Goal: Ask a question: Seek information or help from site administrators or community

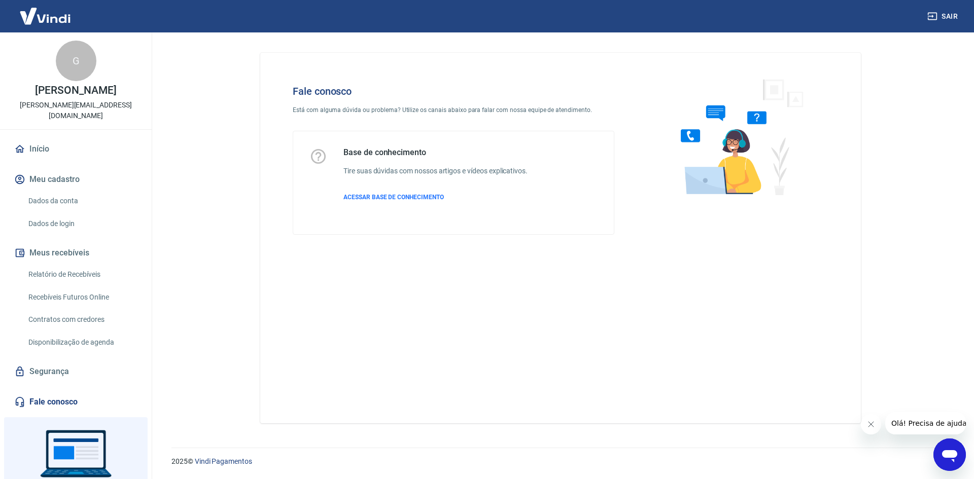
click at [923, 441] on div "2025 © Vindi Pagamentos" at bounding box center [560, 458] width 803 height 44
click at [935, 450] on div "Abrir janela de mensagens" at bounding box center [949, 455] width 30 height 30
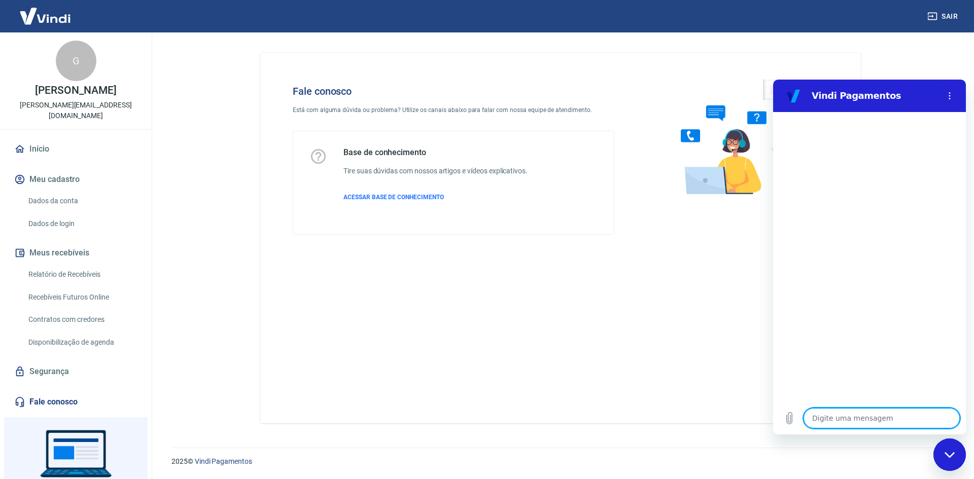
type textarea "o"
type textarea "x"
type textarea "oi"
type textarea "x"
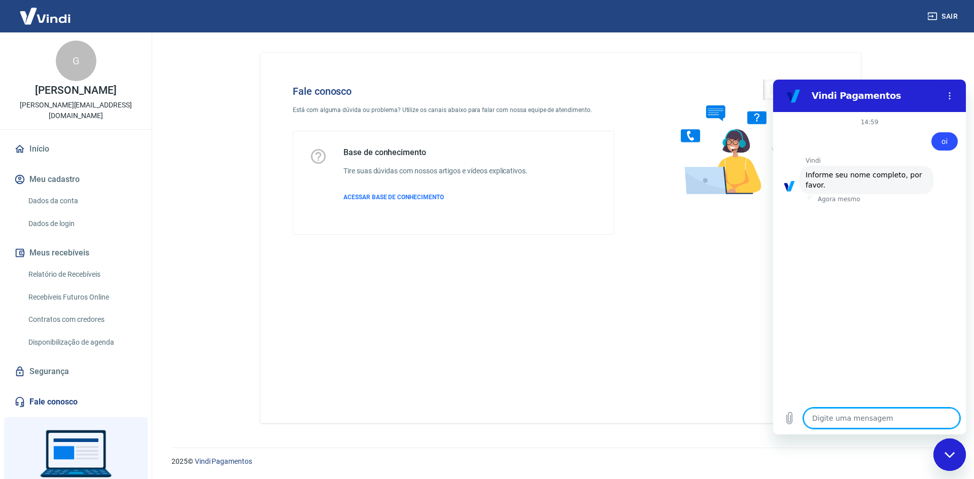
type textarea "G"
type textarea "x"
type textarea "Gu"
type textarea "x"
type textarea "Gui"
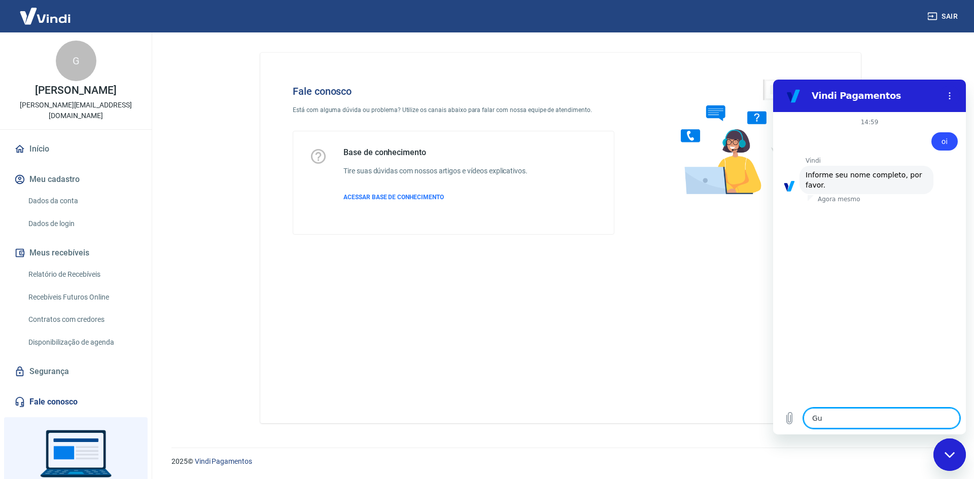
type textarea "x"
type textarea "Guil"
type textarea "x"
type textarea "Guilh"
type textarea "x"
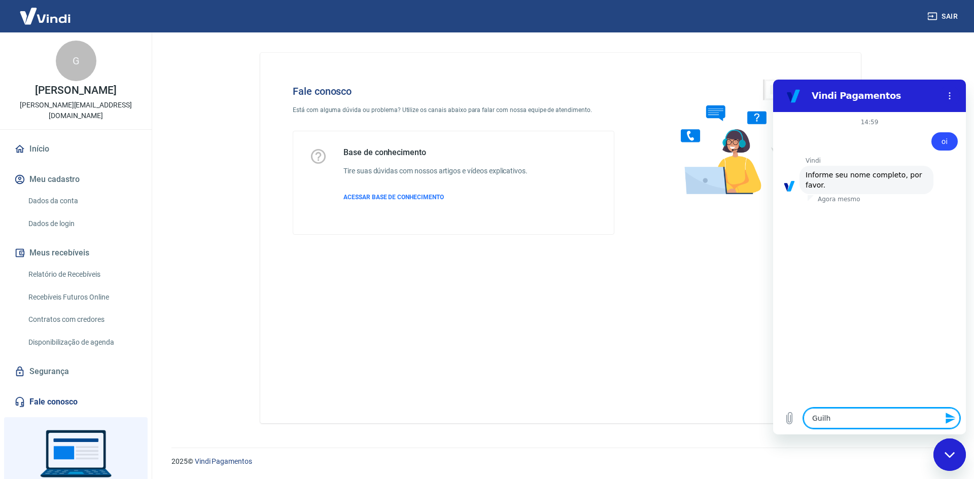
type textarea "Guilhe"
type textarea "x"
type textarea "Guilher"
type textarea "x"
type textarea "Guilherm"
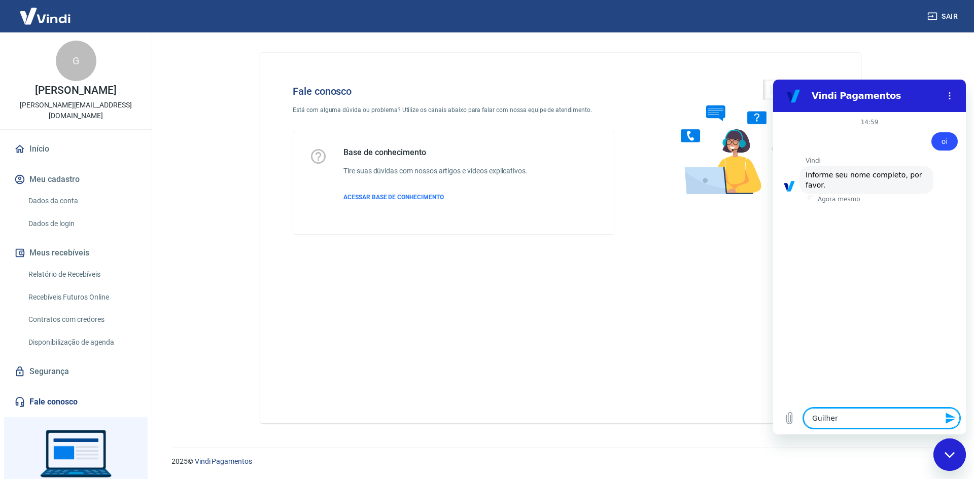
type textarea "x"
type textarea "[PERSON_NAME]"
type textarea "x"
type textarea "[PERSON_NAME]"
type textarea "x"
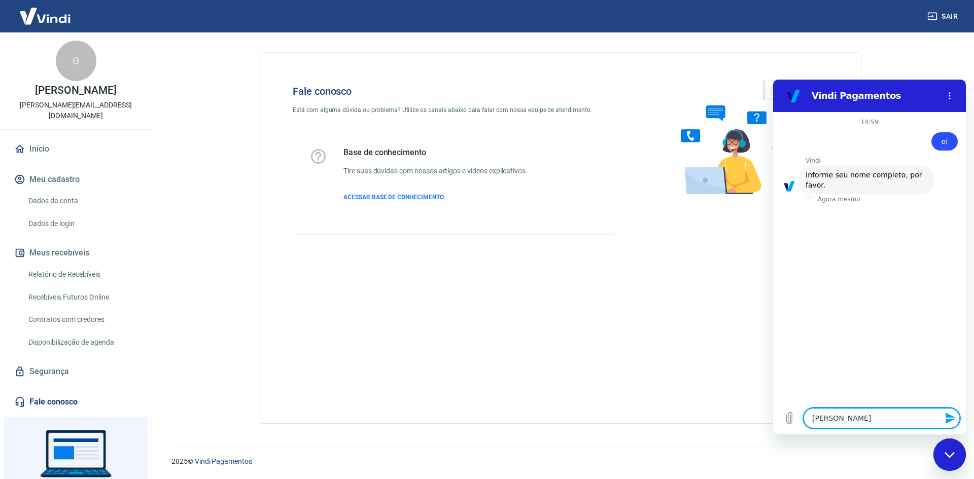
type textarea "[PERSON_NAME]"
type textarea "x"
type textarea "[PERSON_NAME]"
type textarea "x"
type textarea "[PERSON_NAME]"
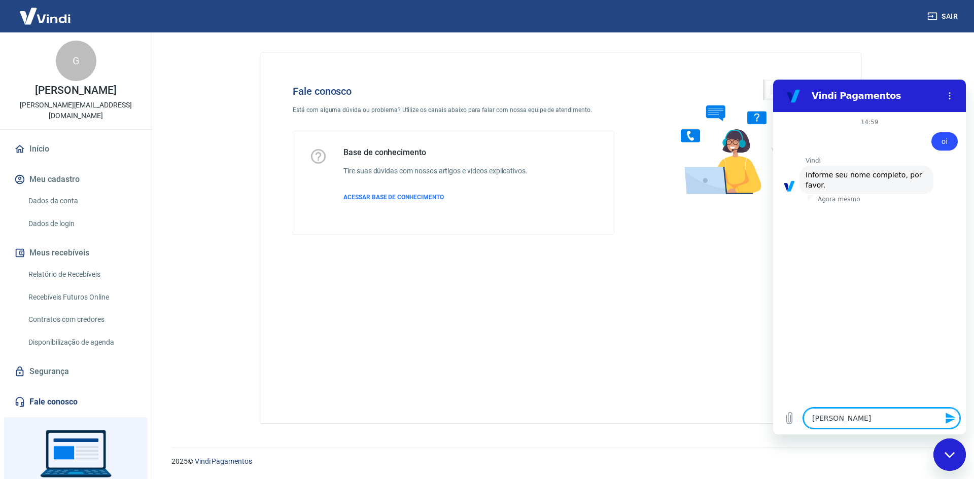
type textarea "x"
type textarea "[PERSON_NAME]"
type textarea "x"
type textarea "[PERSON_NAME]"
type textarea "x"
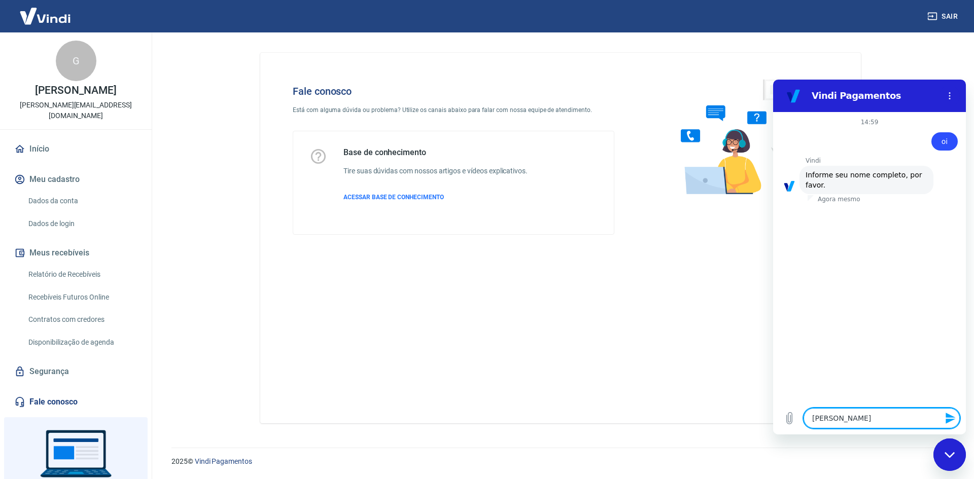
type textarea "[PERSON_NAME]"
type textarea "x"
type textarea "[PERSON_NAME]"
type textarea "x"
type textarea "[PERSON_NAME]"
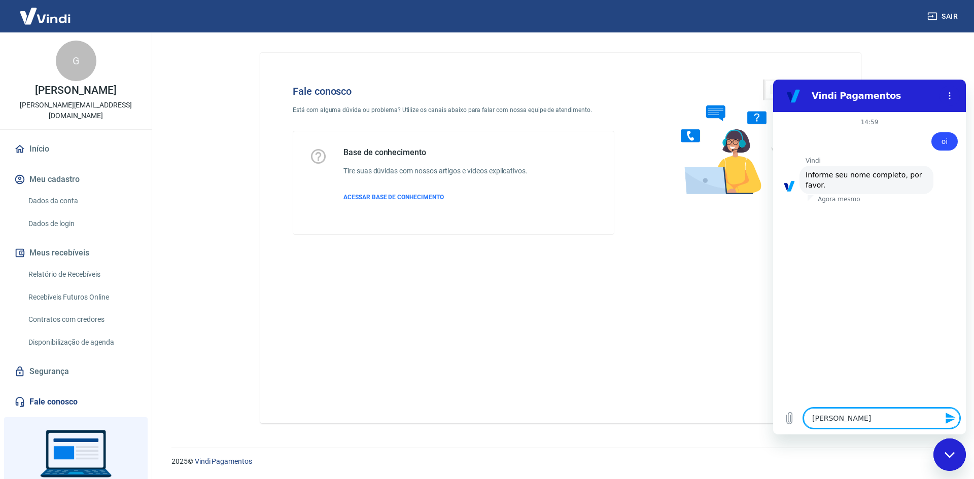
type textarea "x"
type textarea "[PERSON_NAME] d"
type textarea "x"
type textarea "[PERSON_NAME] de"
type textarea "x"
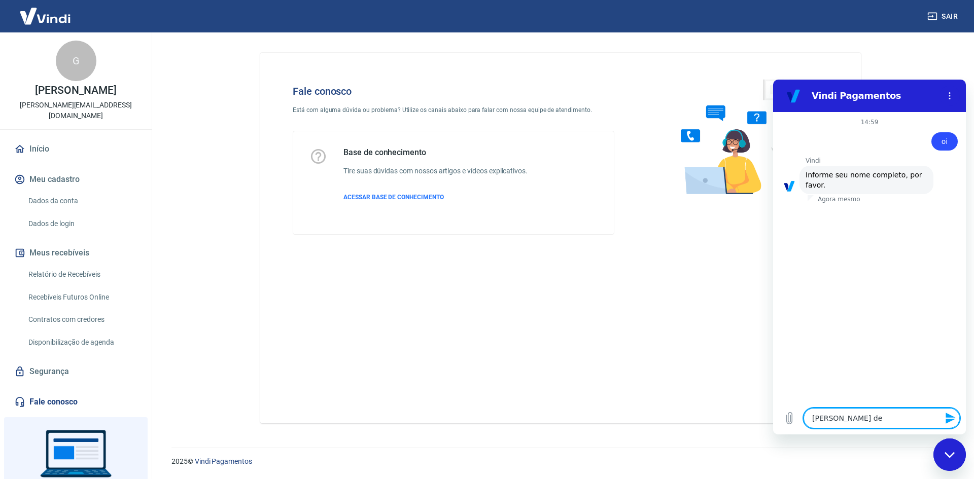
type textarea "[PERSON_NAME] de"
type textarea "x"
type textarea "[PERSON_NAME] de T"
type textarea "x"
type textarea "[PERSON_NAME] de TY"
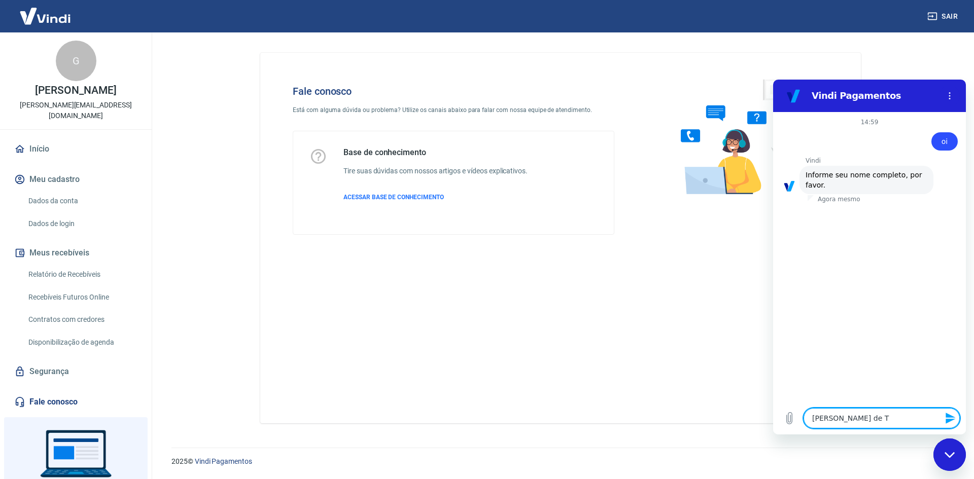
type textarea "x"
type textarea "[PERSON_NAME] de TYo"
type textarea "x"
type textarea "[PERSON_NAME] de TYol"
type textarea "x"
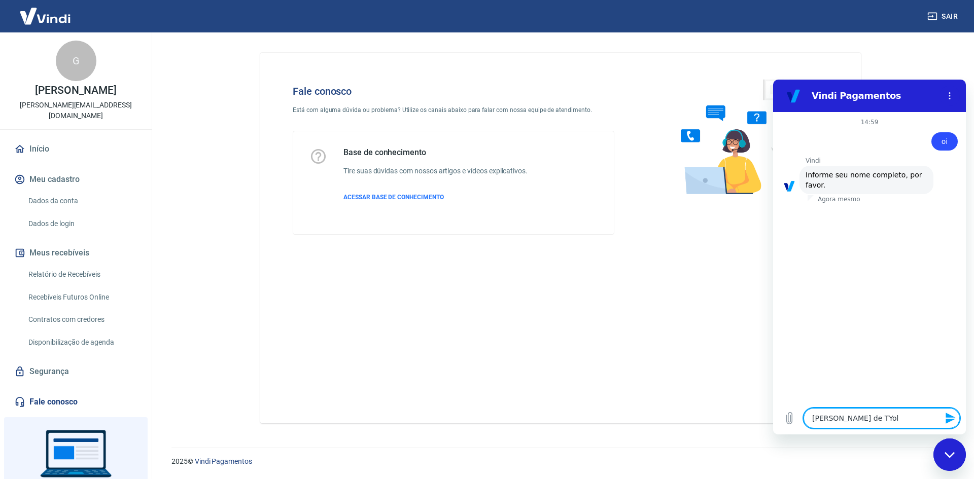
type textarea "[PERSON_NAME] de TYole"
type textarea "x"
type textarea "[PERSON_NAME] de TYol"
type textarea "x"
type textarea "[PERSON_NAME] de TYo"
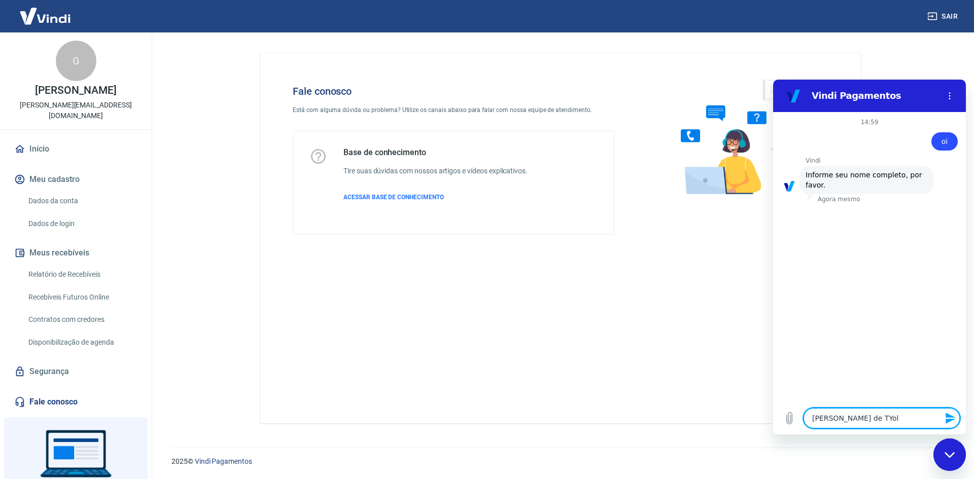
type textarea "x"
type textarea "[PERSON_NAME] de TY"
type textarea "x"
type textarea "[PERSON_NAME] de T"
type textarea "x"
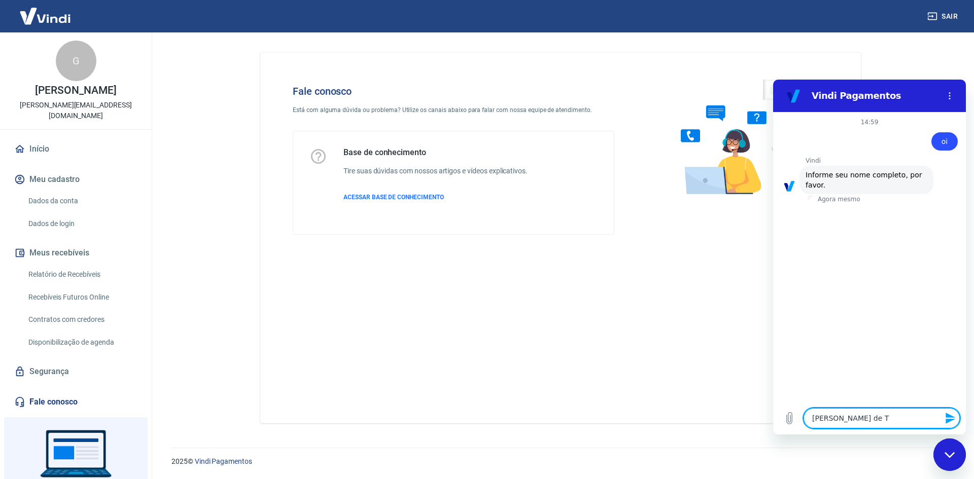
type textarea "[PERSON_NAME] de To"
type textarea "x"
type textarea "[PERSON_NAME] de Tol"
type textarea "x"
type textarea "[PERSON_NAME] de Tole"
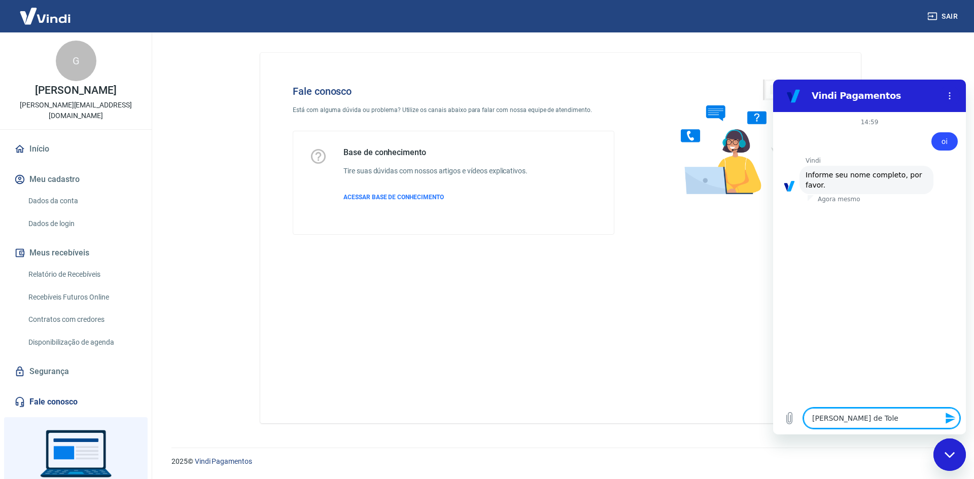
type textarea "x"
type textarea "[PERSON_NAME] de Toled"
type textarea "x"
type textarea "[PERSON_NAME]"
type textarea "x"
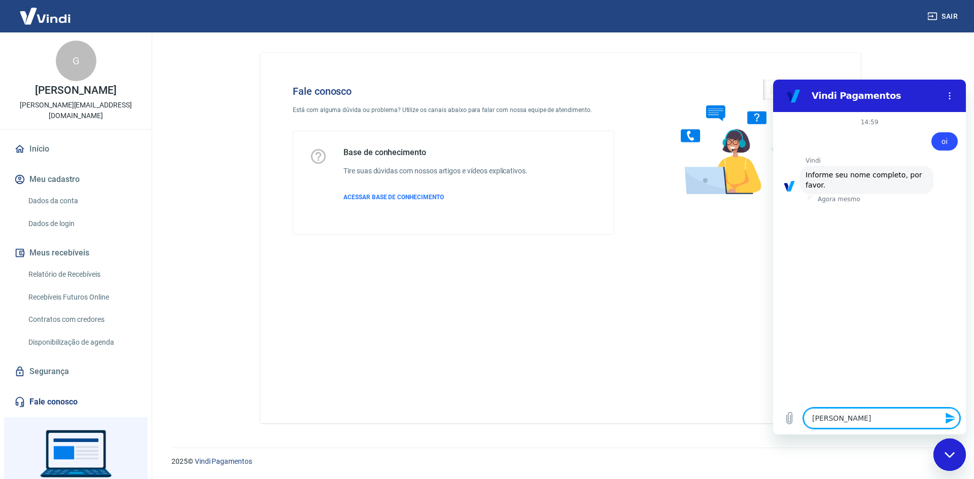
type textarea "[PERSON_NAME]"
type textarea "x"
type textarea "[PERSON_NAME] de Toledo A"
type textarea "x"
type textarea "[PERSON_NAME]"
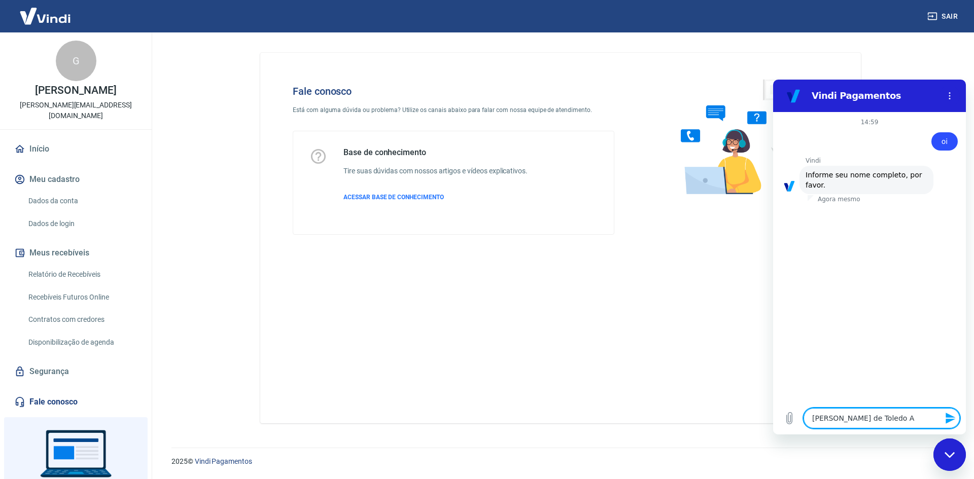
type textarea "x"
type textarea "[PERSON_NAME] de [PERSON_NAME]"
type textarea "x"
type textarea "[PERSON_NAME]"
type textarea "x"
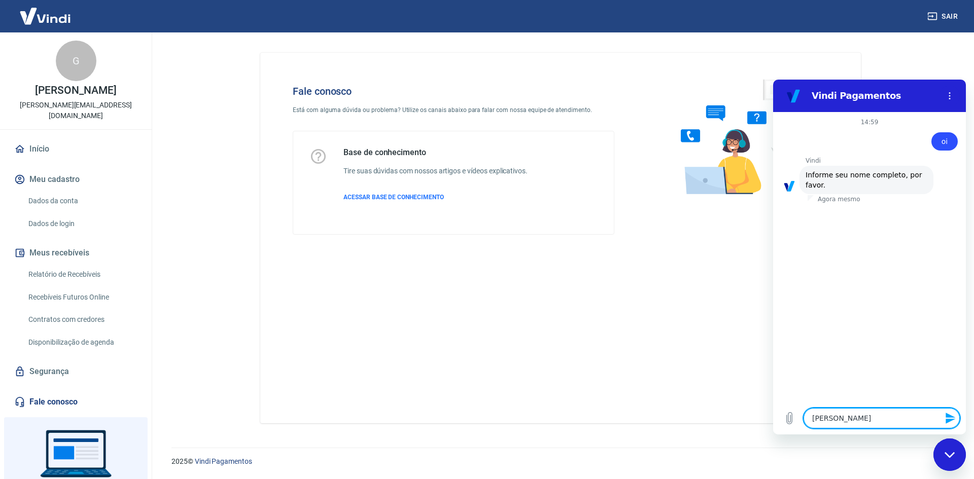
type textarea "[PERSON_NAME]"
type textarea "x"
type textarea "[PERSON_NAME] de [PERSON_NAME]"
type textarea "x"
type textarea "[PERSON_NAME] de [PERSON_NAME]"
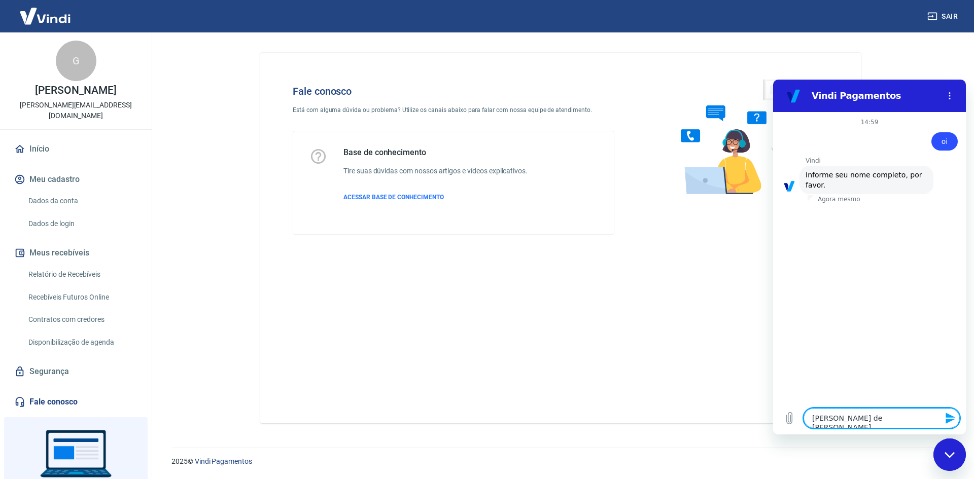
type textarea "x"
type textarea "[PERSON_NAME] de [PERSON_NAME]"
type textarea "x"
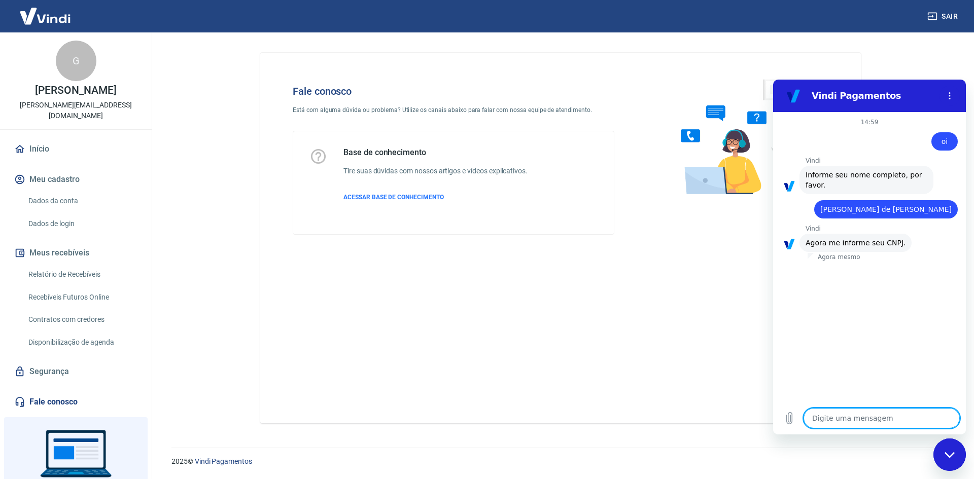
type textarea "Loremi Dolorsit Ametco Adi 3 Elits Doeiusm te Incididu Utlabo Etdolore ma Aliqu…"
type textarea "x"
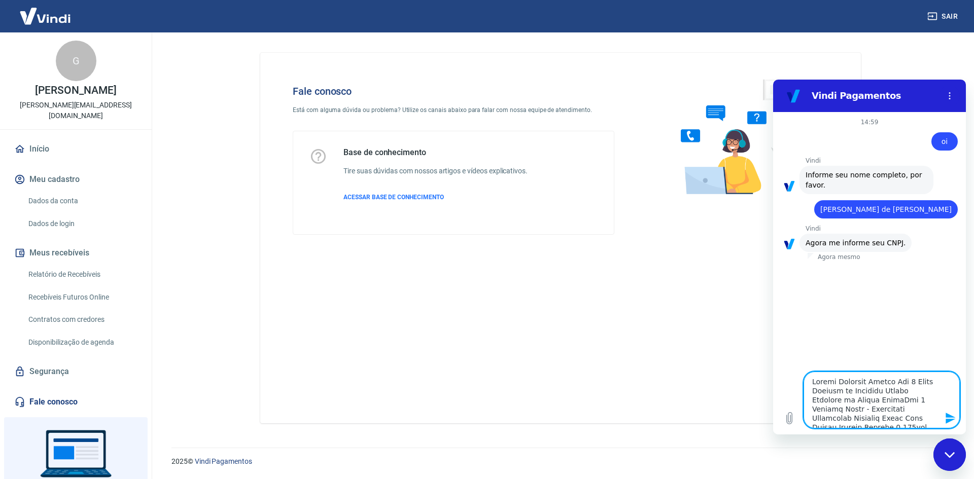
scroll to position [4506, 0]
type textarea "x"
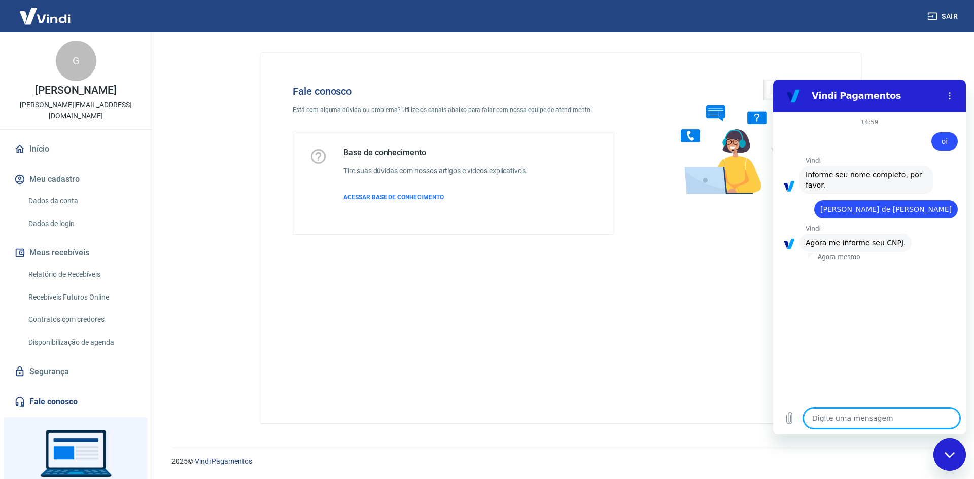
scroll to position [0, 0]
click at [874, 404] on div "Digite uma mensagem x" at bounding box center [869, 418] width 193 height 32
click at [865, 415] on textarea at bounding box center [882, 418] width 156 height 20
paste textarea "25.195.364/0001-03"
type textarea "25.195.364/0001-03"
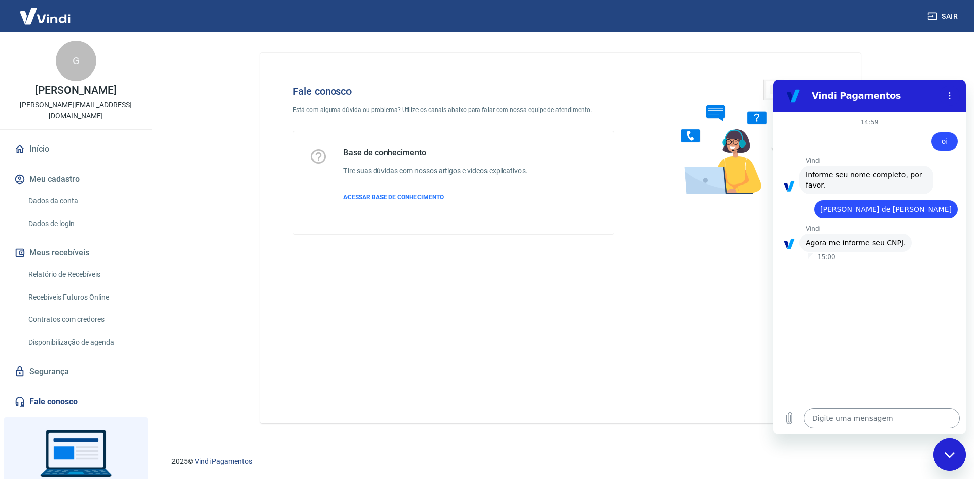
type textarea "x"
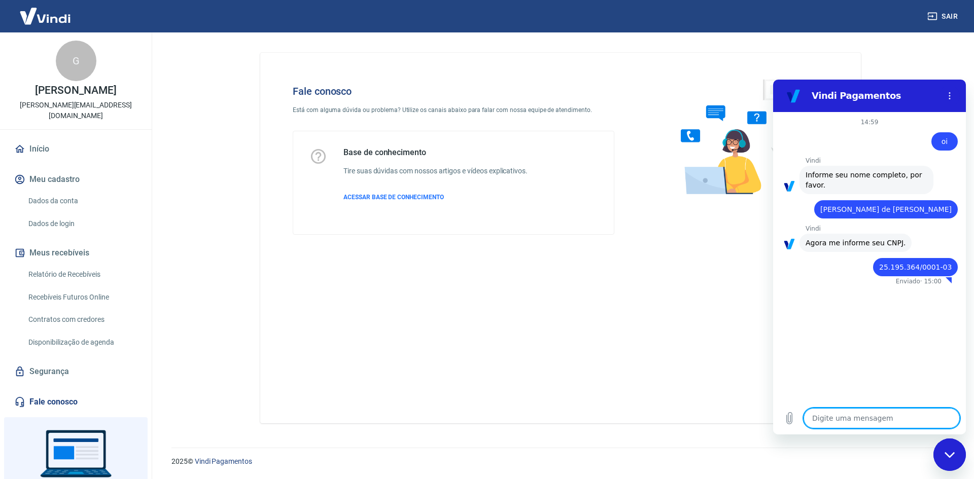
type textarea "x"
paste textarea "25.195.364/0001-03"
type textarea "25.195.364/0001-03"
type textarea "x"
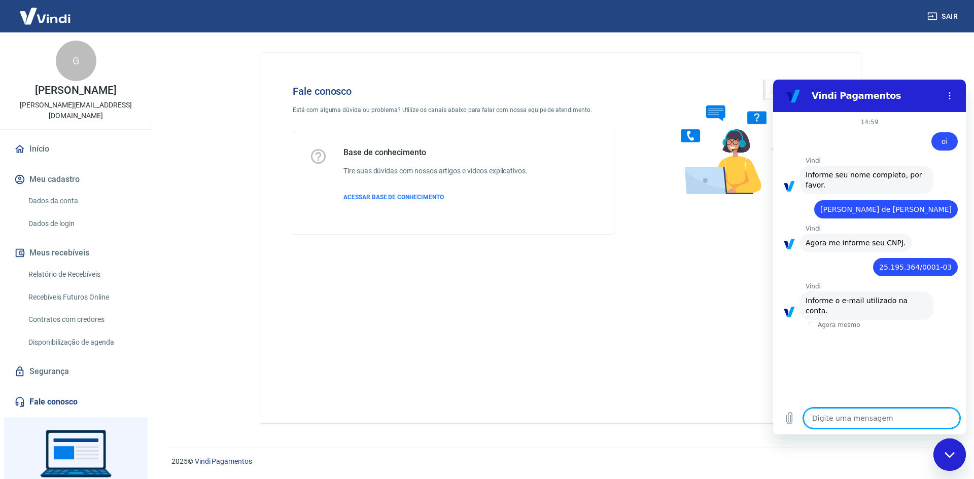
type textarea "g"
type textarea "x"
type textarea "gu"
type textarea "x"
type textarea "gui"
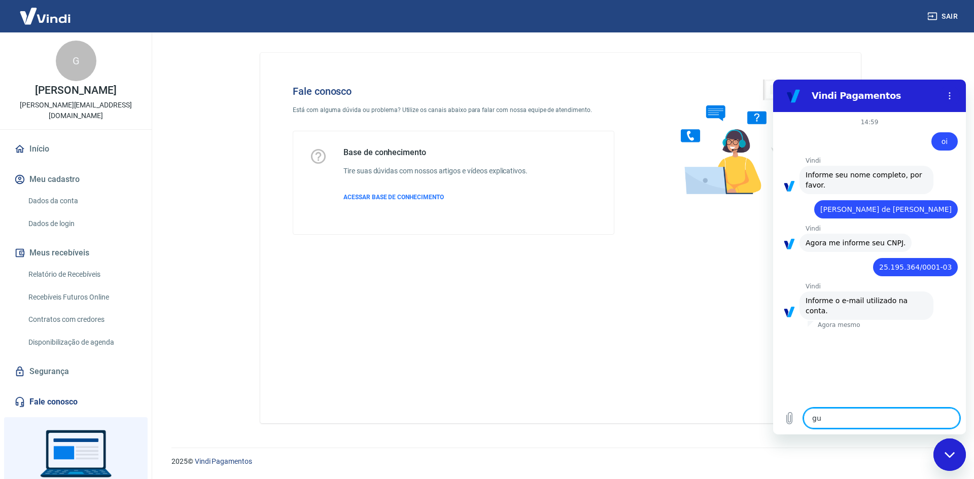
type textarea "x"
type textarea "guil"
type textarea "x"
type textarea "guilh"
type textarea "x"
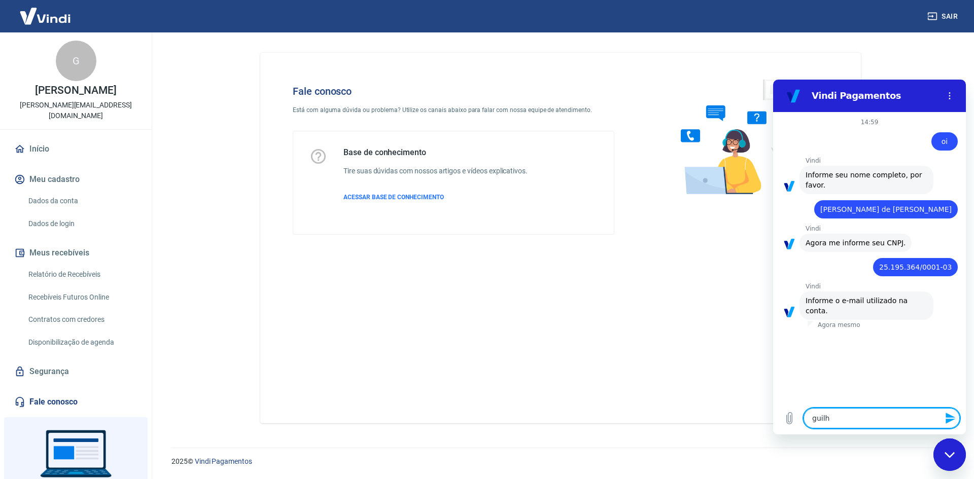
type textarea "guilhe"
type textarea "x"
type textarea "guilher"
type textarea "x"
type textarea "guilherm"
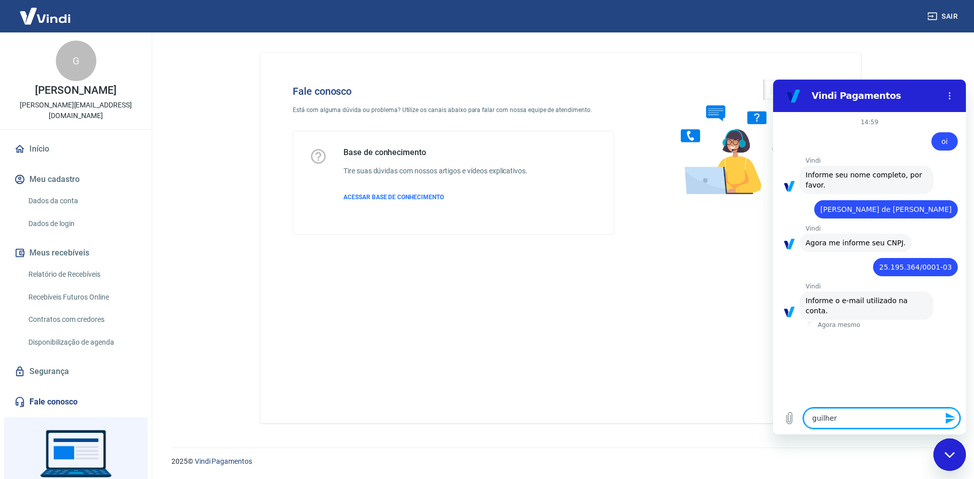
type textarea "x"
type textarea "[PERSON_NAME]"
type textarea "x"
type textarea "[PERSON_NAME]."
type textarea "x"
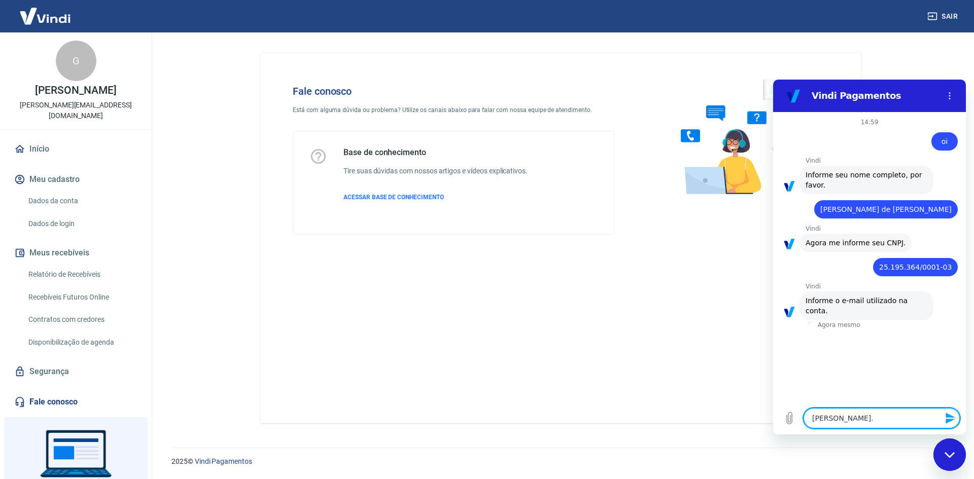
type textarea "[PERSON_NAME].t"
type textarea "x"
type textarea "[DOMAIN_NAME]"
type textarea "x"
type textarea "[PERSON_NAME].tol"
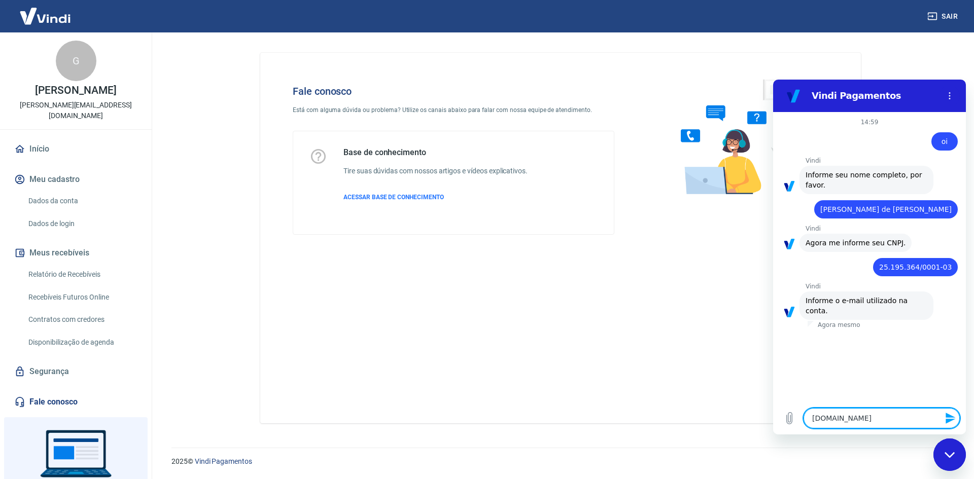
type textarea "x"
type textarea "[PERSON_NAME].tole"
type textarea "x"
type textarea "[PERSON_NAME].toled"
type textarea "x"
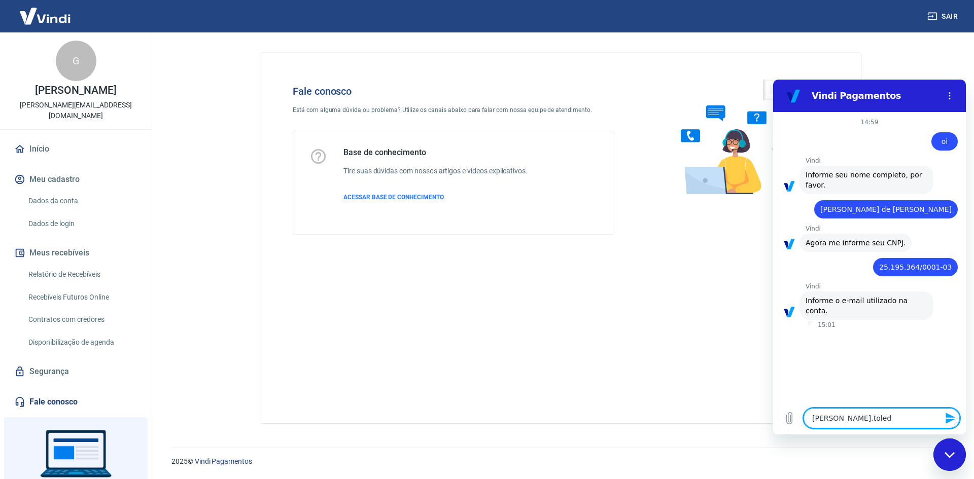
type textarea "[PERSON_NAME].toledo"
type textarea "x"
type textarea "[PERSON_NAME].toledoa"
type textarea "x"
type textarea "[PERSON_NAME].toledoak"
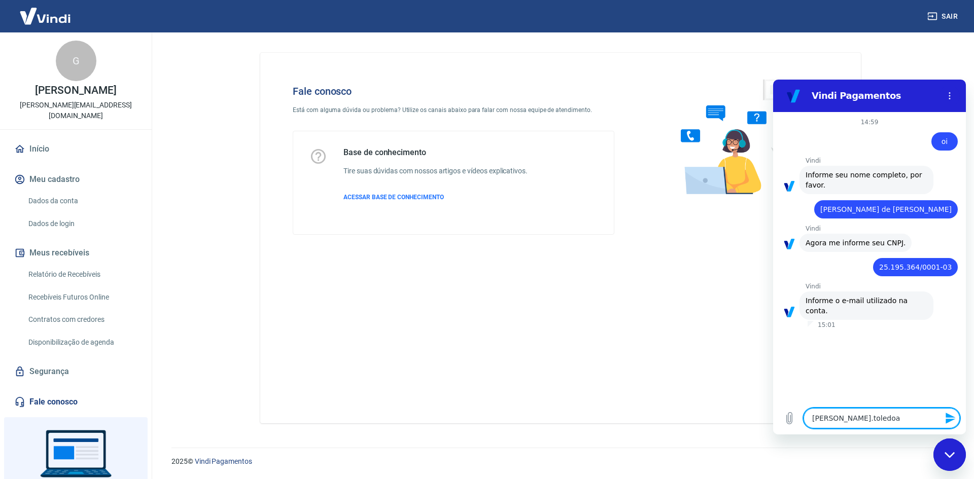
type textarea "x"
type textarea "[PERSON_NAME].toledoaka"
type textarea "x"
type textarea "[PERSON_NAME].toledoakas"
type textarea "x"
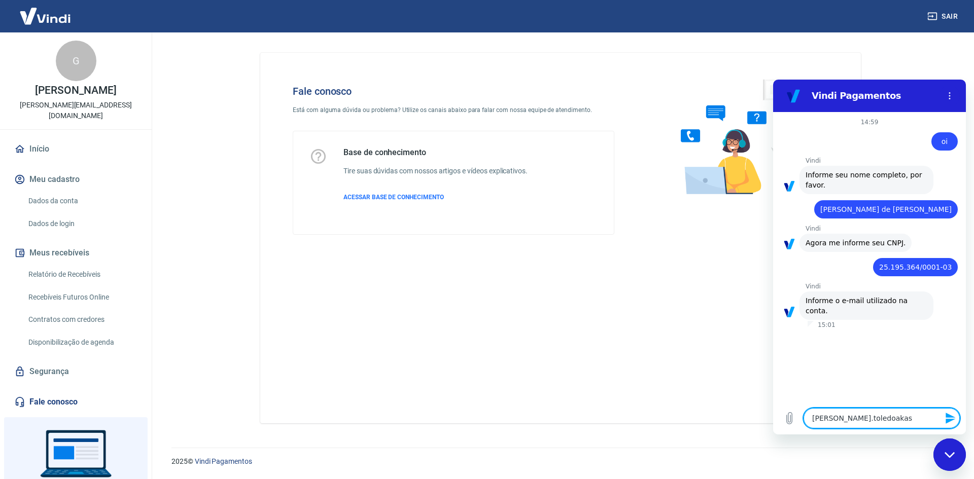
type textarea "[PERSON_NAME].toledoakass"
type textarea "x"
type textarea "[PERSON_NAME].toledoakassa"
type textarea "x"
type textarea "[PERSON_NAME].toledoakassak"
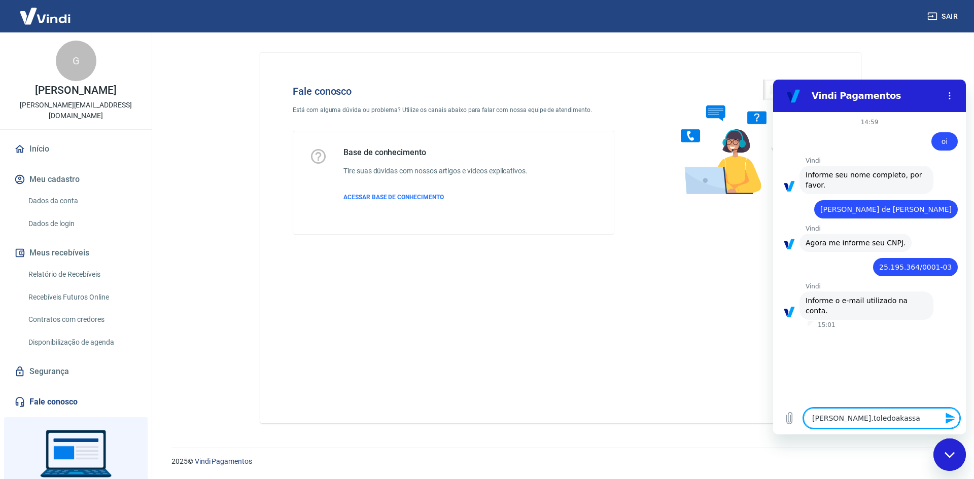
type textarea "x"
type textarea "[PERSON_NAME].toledoakassaka"
type textarea "x"
type textarea "[PERSON_NAME].toledoakassaka@"
type textarea "x"
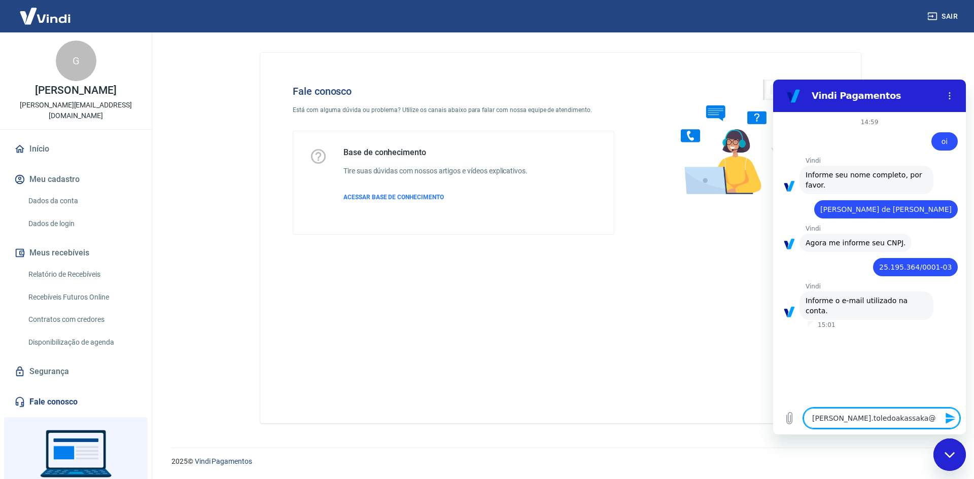
type textarea "[PERSON_NAME]"
type textarea "x"
type textarea "[PERSON_NAME]"
type textarea "x"
type textarea "[PERSON_NAME]"
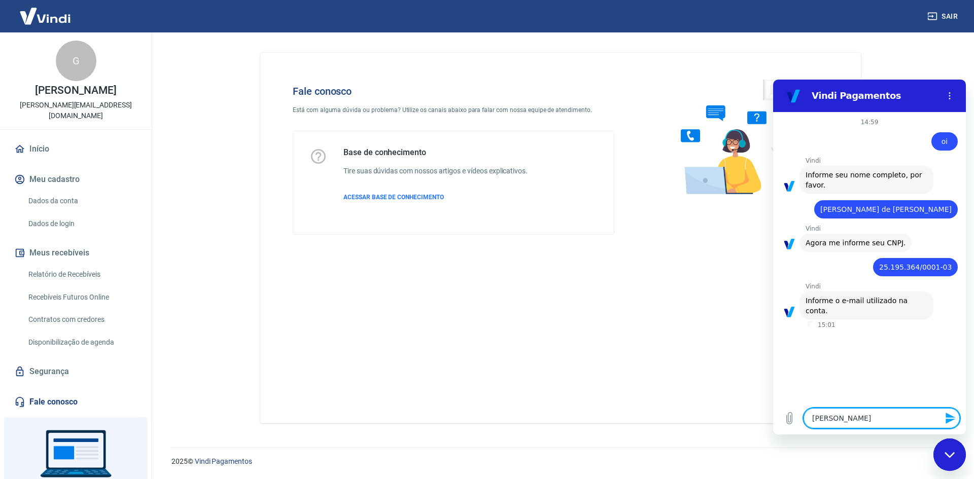
type textarea "x"
type textarea "[PERSON_NAME]"
type textarea "x"
type textarea "[EMAIL_ADDRESS]"
type textarea "x"
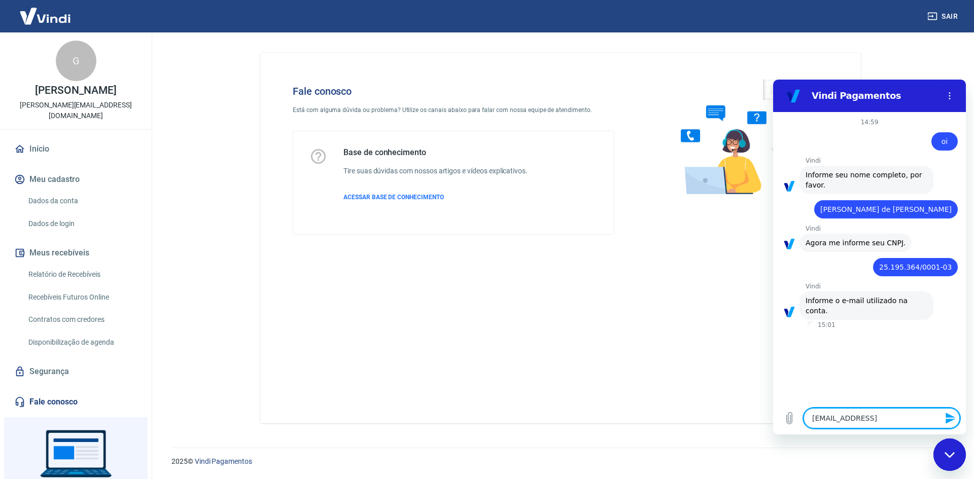
type textarea "[EMAIL_ADDRESS]."
type textarea "x"
type textarea "[PERSON_NAME]"
type textarea "x"
type textarea "[PERSON_NAME][EMAIL_ADDRESS][DOMAIN_NAME]"
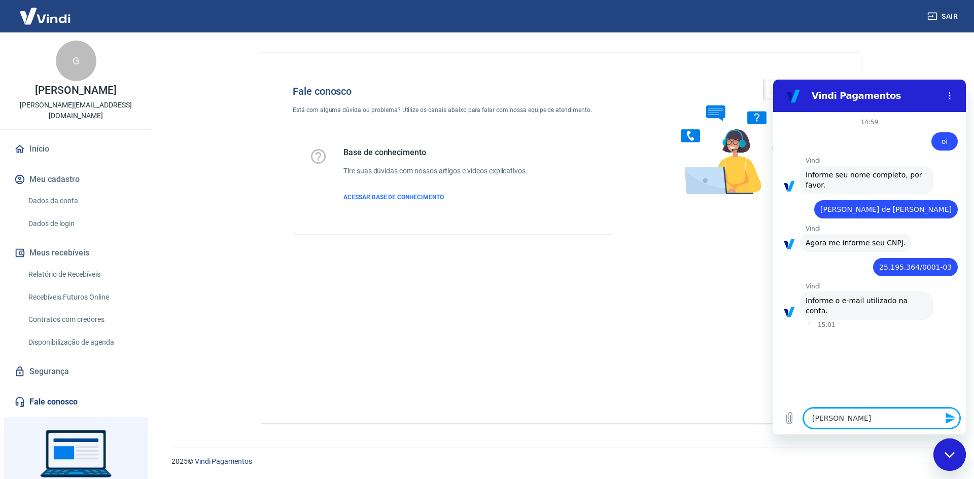
type textarea "x"
type textarea "[PERSON_NAME][EMAIL_ADDRESS][DOMAIN_NAME]"
type textarea "x"
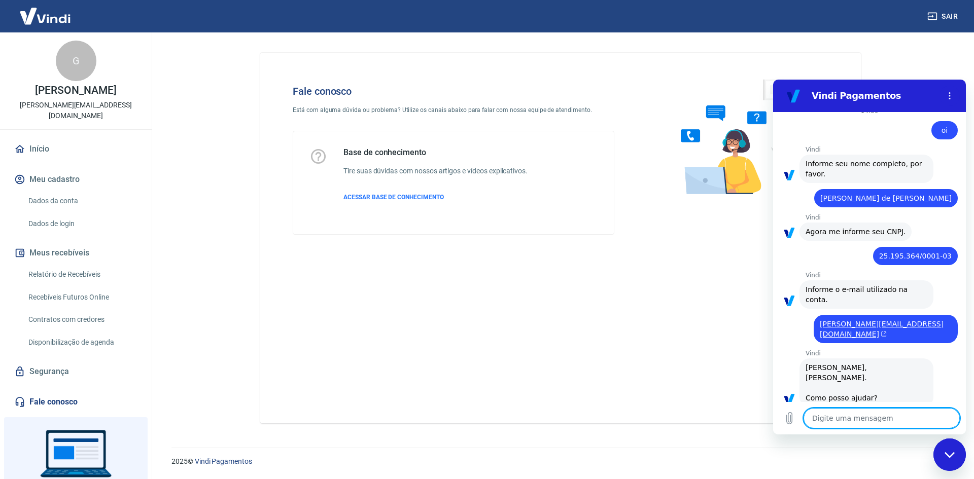
scroll to position [223, 0]
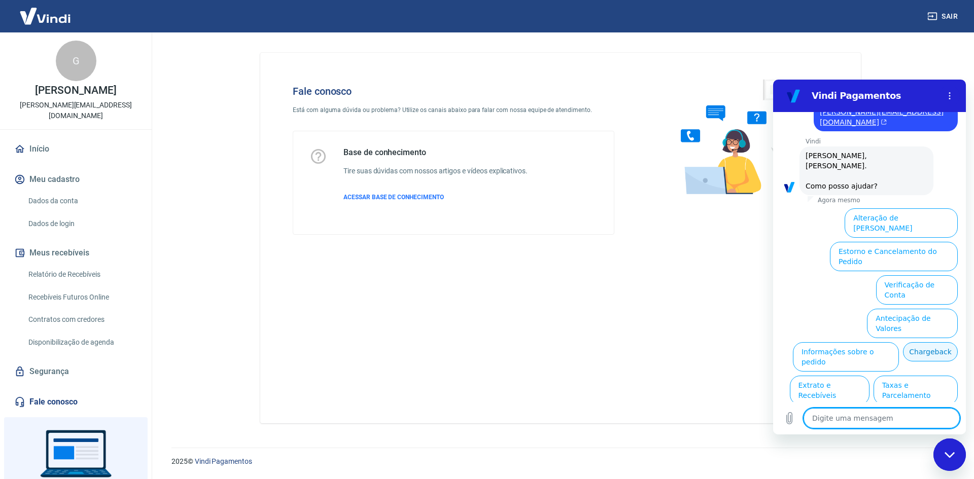
click at [903, 342] on button "Chargeback" at bounding box center [930, 351] width 55 height 19
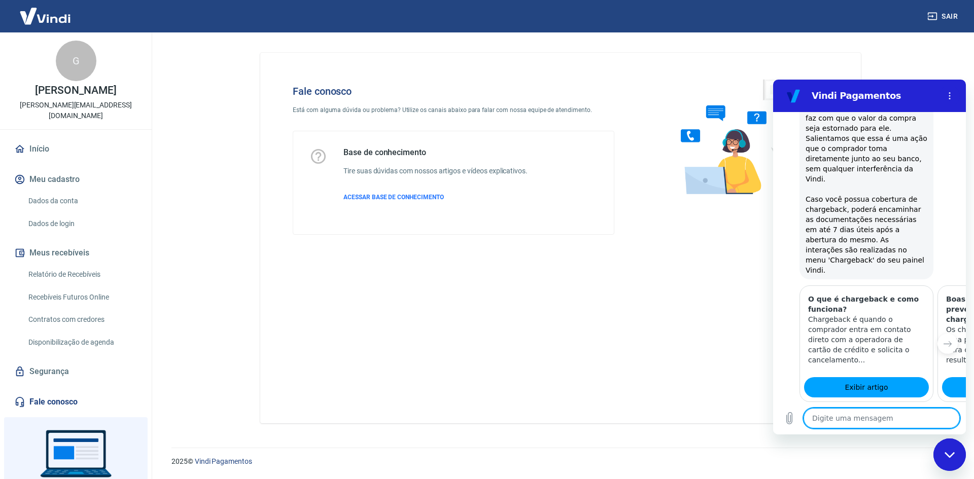
scroll to position [526, 0]
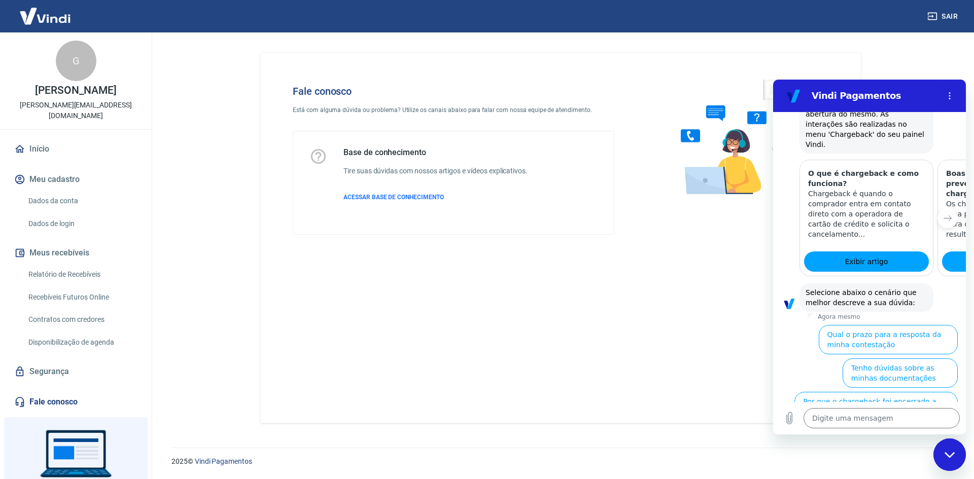
click at [900, 426] on button "Quero contratar a cobertura de Chargeback" at bounding box center [881, 440] width 154 height 29
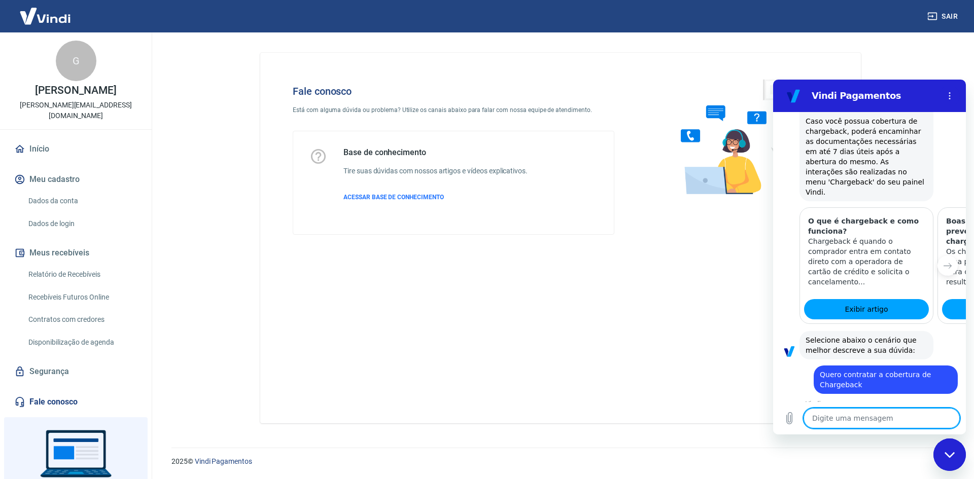
scroll to position [537, 0]
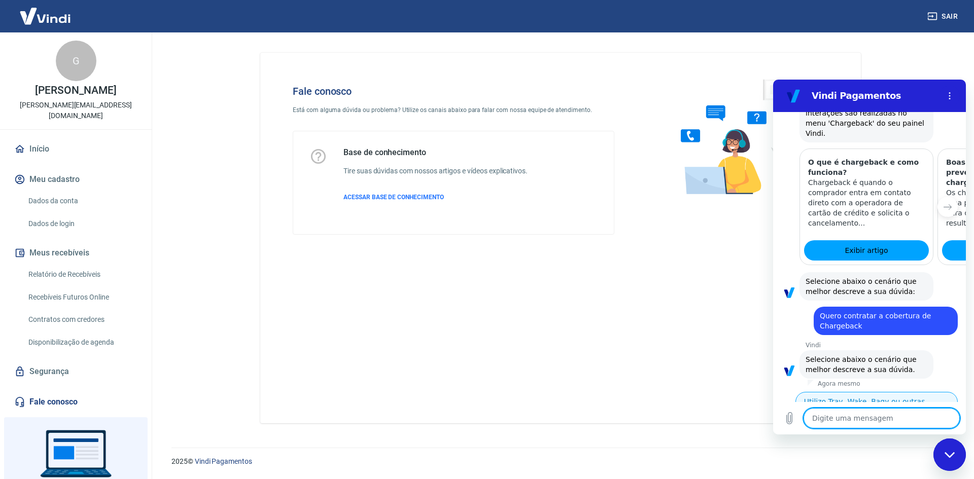
click at [918, 392] on button "Utilizo Tray, Wake, Bagy ou outras plataformas" at bounding box center [876, 406] width 162 height 29
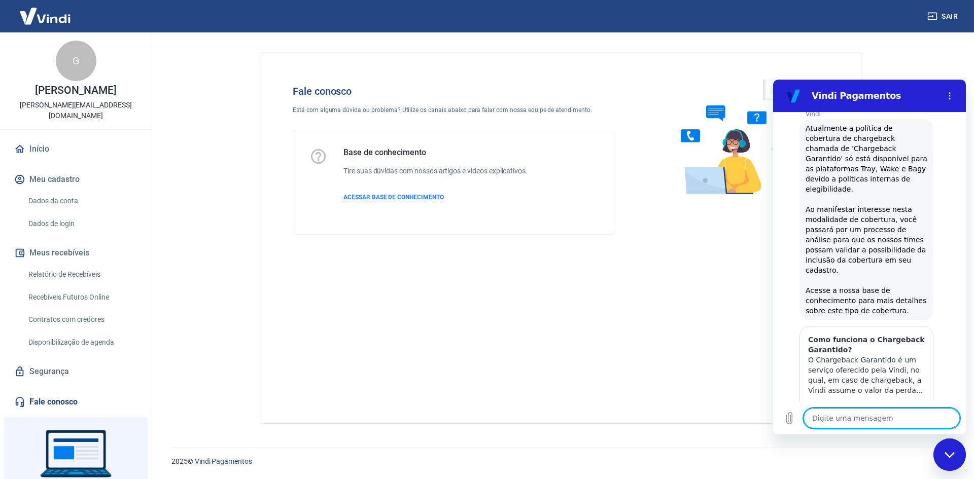
scroll to position [872, 0]
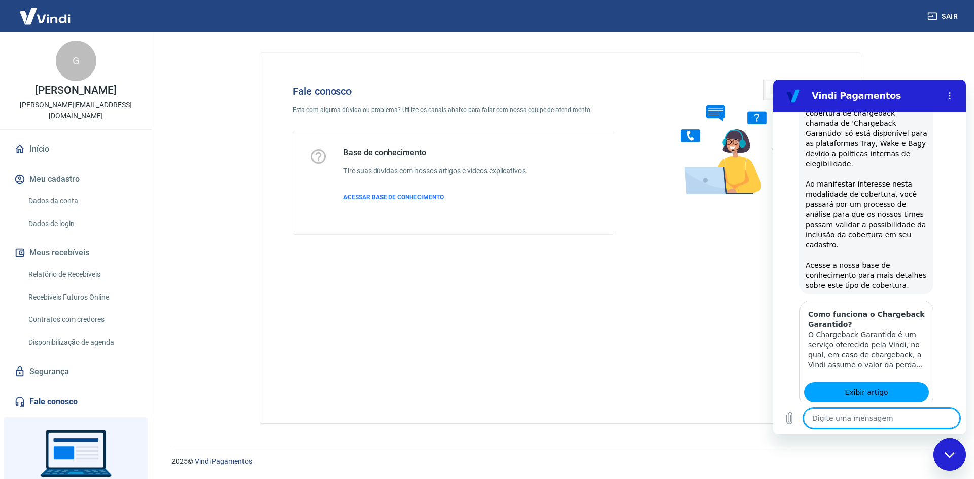
click at [907, 446] on button "Sim" at bounding box center [907, 455] width 29 height 19
type textarea "x"
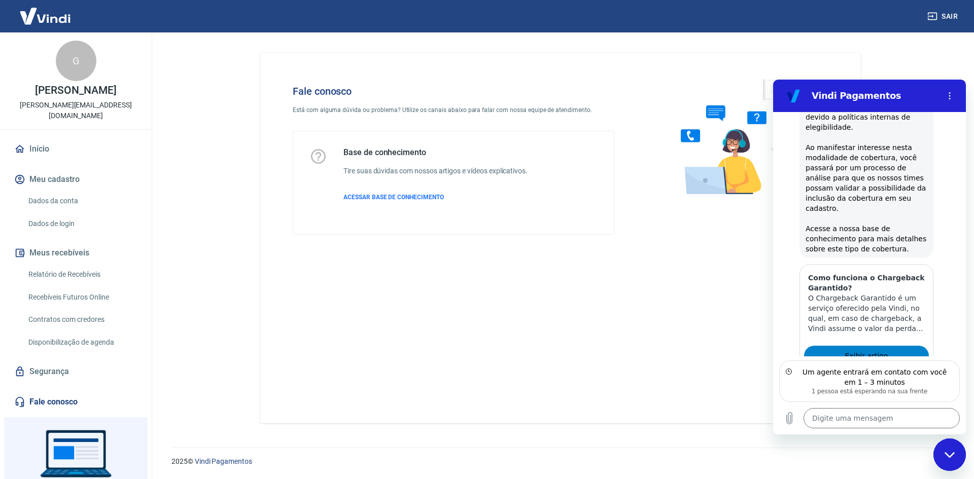
scroll to position [954, 0]
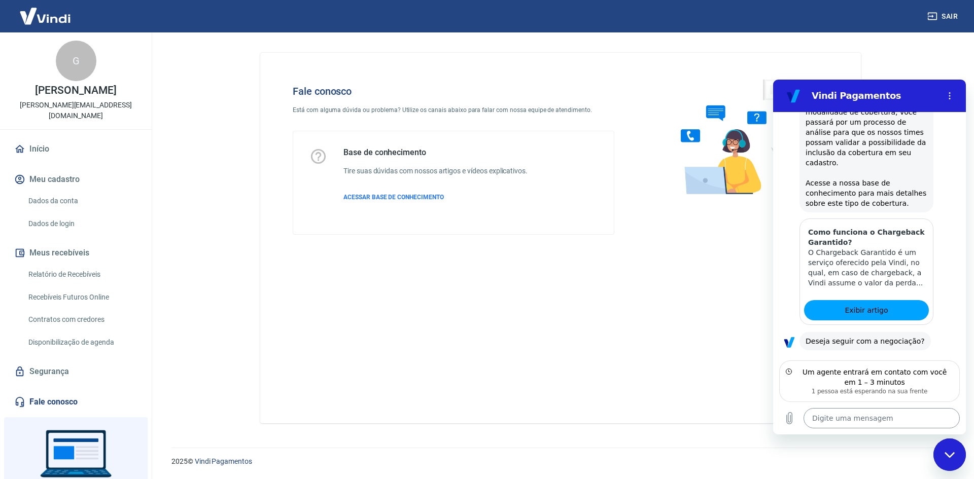
click at [856, 427] on textarea at bounding box center [882, 418] width 156 height 20
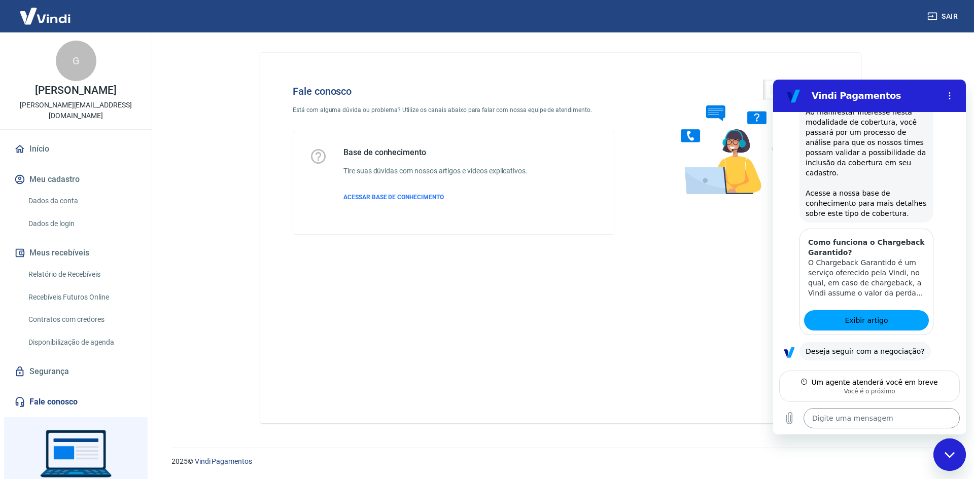
click at [869, 413] on textarea at bounding box center [882, 418] width 156 height 20
type textarea "O"
type textarea "x"
type textarea "Ok"
type textarea "x"
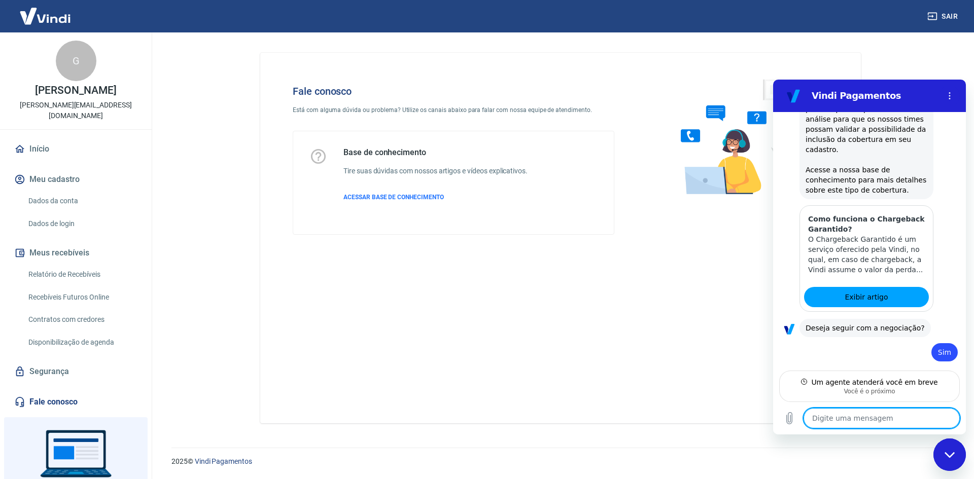
type textarea "x"
